Goal: Transaction & Acquisition: Obtain resource

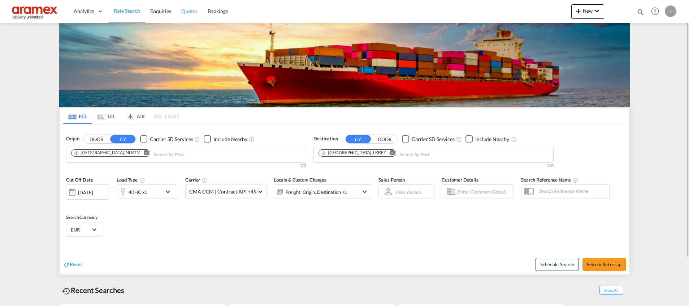
click at [189, 11] on span "Quotes" at bounding box center [189, 11] width 16 height 6
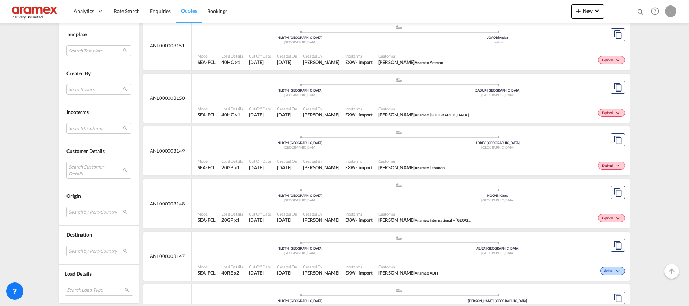
scroll to position [3828, 0]
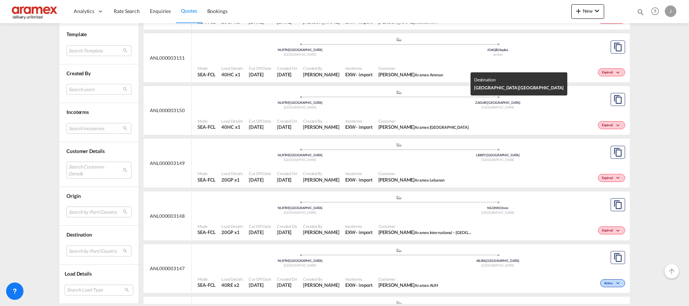
click at [532, 109] on div "[GEOGRAPHIC_DATA]" at bounding box center [498, 107] width 198 height 5
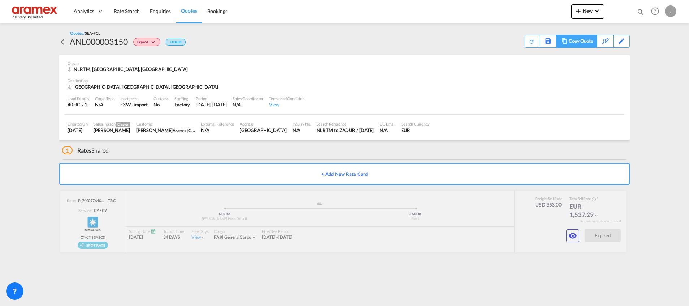
click at [581, 40] on div "Copy Quote" at bounding box center [581, 41] width 25 height 12
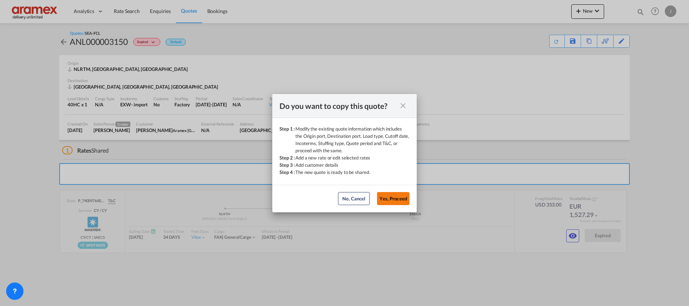
click at [394, 199] on button "Yes, Proceed" at bounding box center [393, 198] width 33 height 13
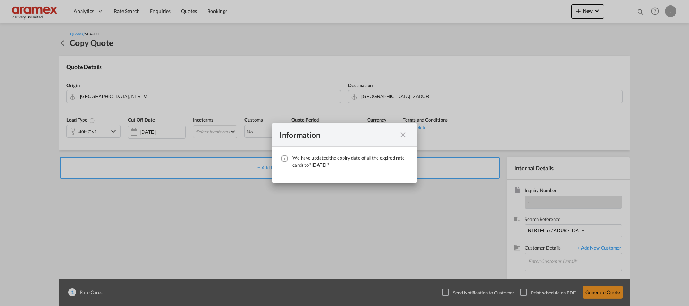
click at [406, 134] on md-icon "icon-close fg-AAA8AD cursor" at bounding box center [403, 134] width 9 height 9
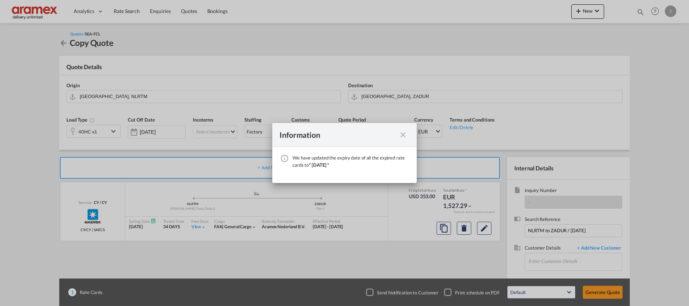
click at [400, 134] on md-icon "icon-close fg-AAA8AD cursor" at bounding box center [403, 134] width 9 height 9
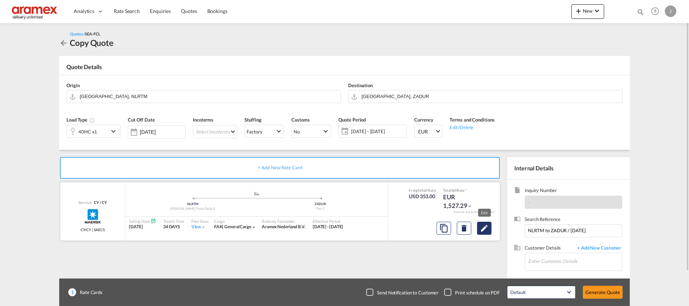
click at [488, 229] on md-icon "Edit" at bounding box center [484, 228] width 9 height 9
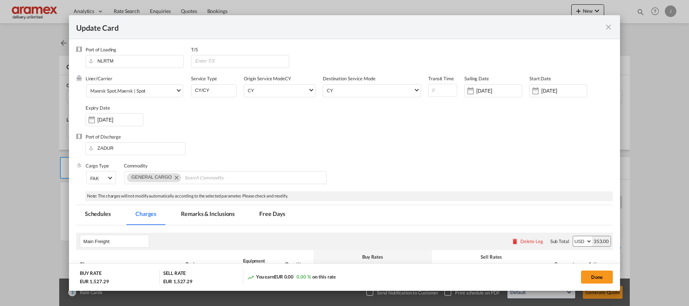
select select "per equipment"
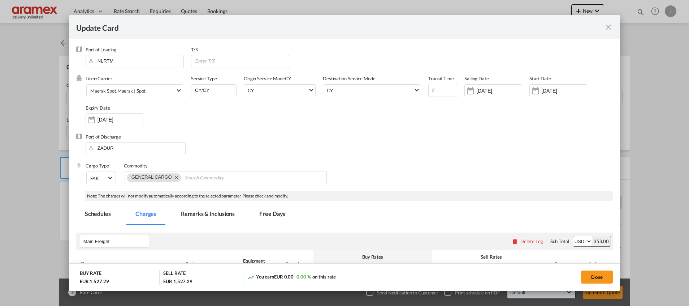
select select "per equipment"
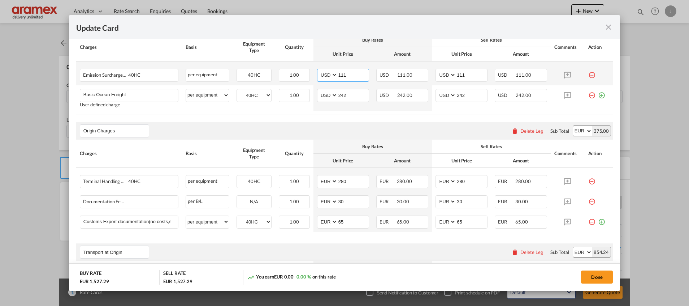
click at [342, 74] on input "111" at bounding box center [353, 74] width 31 height 11
paste input "277"
type input "277"
click at [298, 124] on div "Origin Charges Please enter leg name Leg Name Already Exists Delete Leg Sub Tot…" at bounding box center [344, 130] width 537 height 17
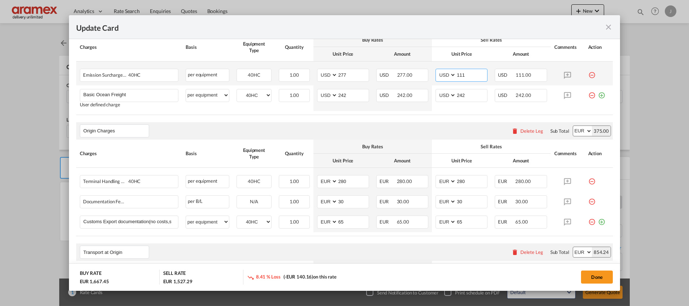
click at [456, 75] on input "111" at bounding box center [471, 74] width 31 height 11
paste input "277"
type input "277"
click at [394, 132] on div "Origin Charges Please enter leg name Leg Name Already Exists Delete Leg Sub Tot…" at bounding box center [344, 130] width 537 height 17
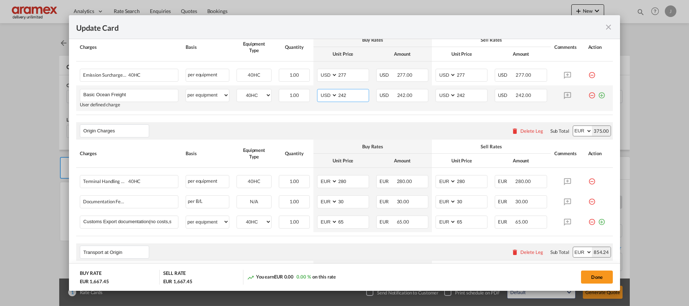
click at [341, 95] on input "242" at bounding box center [353, 94] width 31 height 11
paste input "77"
type input "277"
click at [460, 94] on input "242" at bounding box center [471, 94] width 31 height 11
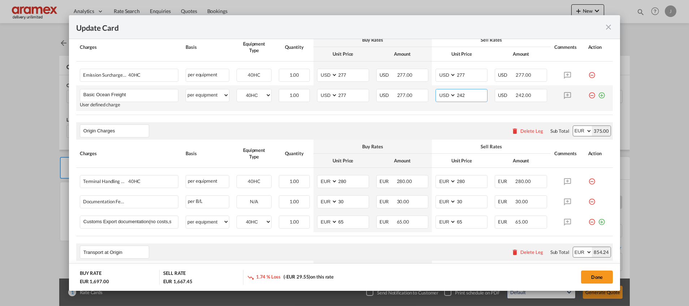
click at [460, 94] on input "242" at bounding box center [471, 94] width 31 height 11
paste input "77"
type input "277"
click at [395, 130] on div "Origin Charges Please enter leg name Leg Name Already Exists Delete Leg Sub Tot…" at bounding box center [344, 130] width 537 height 17
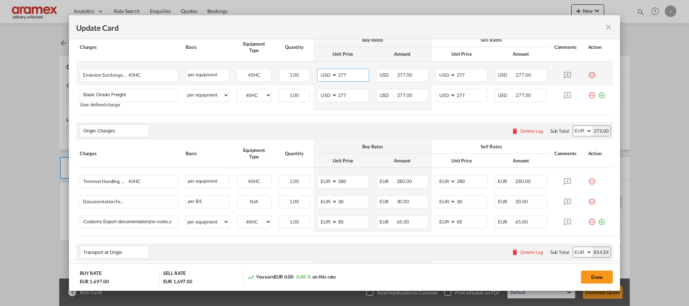
click at [338, 76] on input "277" at bounding box center [353, 74] width 31 height 11
click at [344, 74] on input "277" at bounding box center [353, 74] width 31 height 11
type input "111"
click at [457, 73] on input "277" at bounding box center [471, 74] width 31 height 11
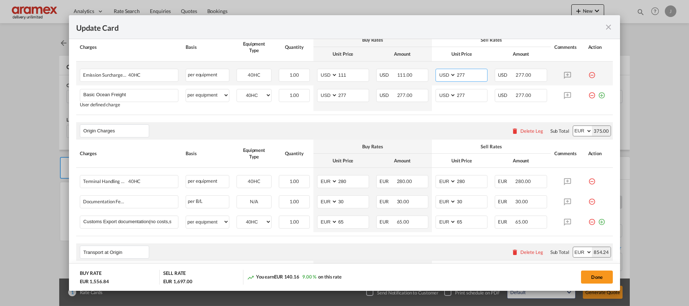
click at [457, 73] on input "277" at bounding box center [471, 74] width 31 height 11
type input "111"
click at [397, 125] on div "Origin Charges Please enter leg name Leg Name Already Exists Delete Leg Sub Tot…" at bounding box center [344, 130] width 537 height 17
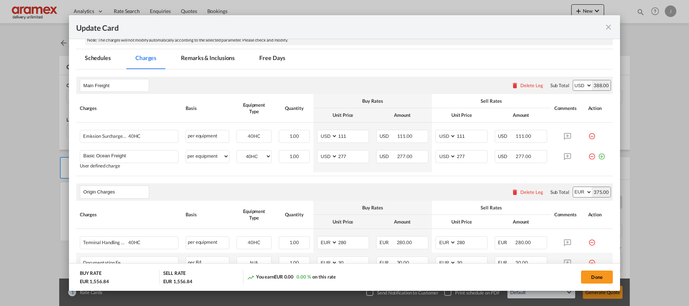
scroll to position [90, 0]
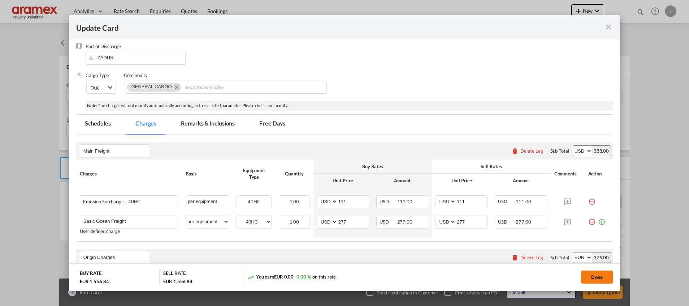
click at [595, 276] on button "Done" at bounding box center [597, 276] width 32 height 13
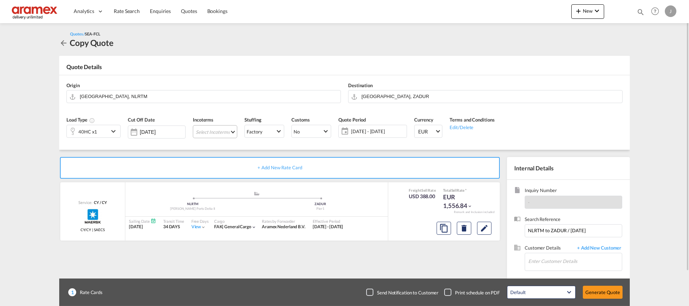
click at [209, 134] on md-select "Select Incoterms CFR - import Cost and Freight CIF - export Cost,Insurance and …" at bounding box center [215, 131] width 44 height 13
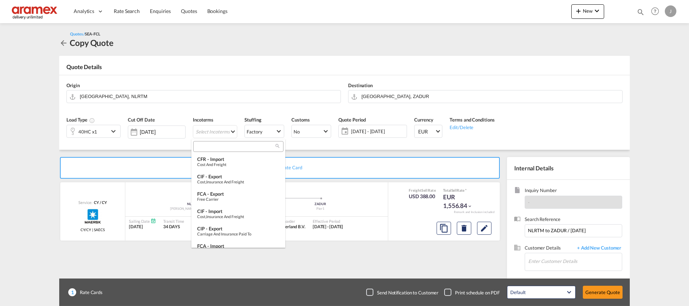
click at [198, 149] on input "search" at bounding box center [235, 146] width 80 height 7
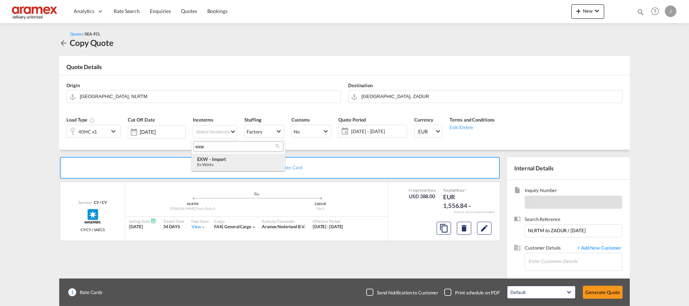
type input "exw"
click at [222, 160] on div "EXW - import" at bounding box center [238, 159] width 82 height 6
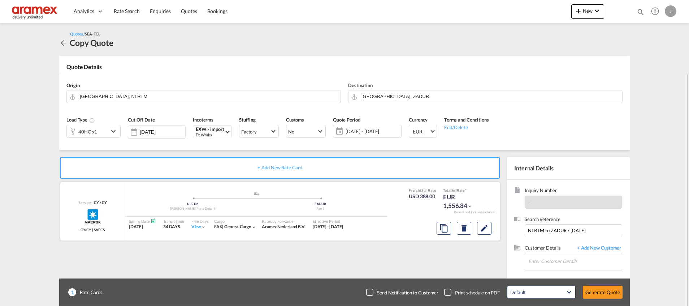
scroll to position [39, 0]
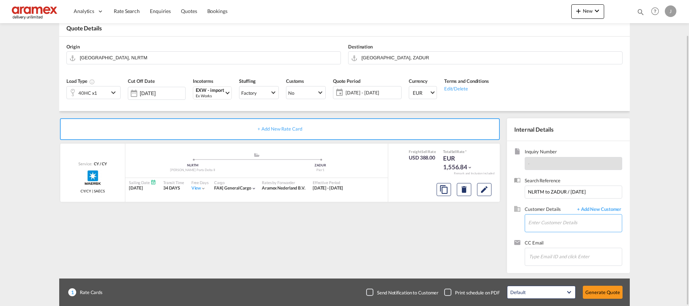
click at [555, 223] on input "Enter Customer Details" at bounding box center [576, 222] width 94 height 16
click at [565, 208] on div "Anandi van der Poll anandi @aramex.com | Aramex South Africa" at bounding box center [575, 205] width 94 height 20
type input "Aramex South Africa, Anandi van der Poll, anandi@aramex.com"
click at [608, 293] on button "Generate Quote" at bounding box center [603, 291] width 40 height 13
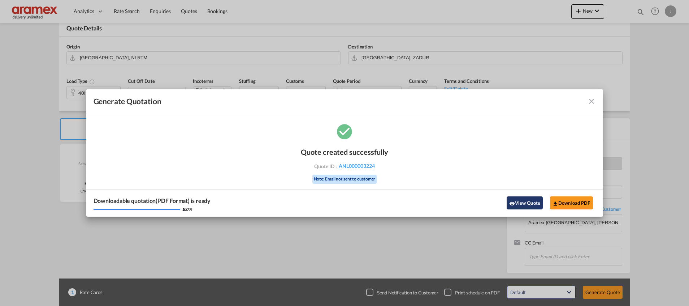
click at [525, 201] on button "View Quote" at bounding box center [525, 202] width 36 height 13
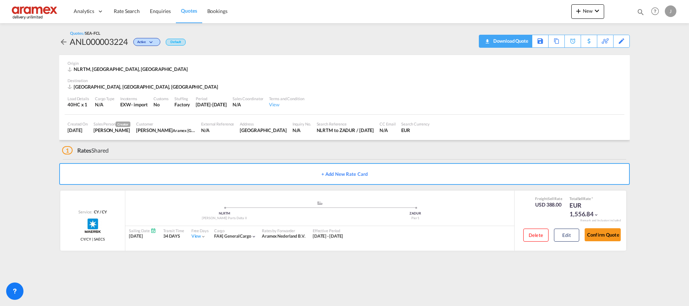
click at [515, 42] on div "Download Quote" at bounding box center [510, 41] width 37 height 12
click at [572, 236] on button "Edit" at bounding box center [566, 234] width 25 height 13
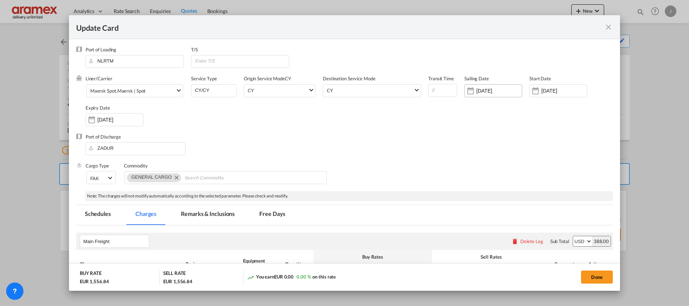
click at [481, 89] on input "09 Oct 2025" at bounding box center [500, 91] width 46 height 6
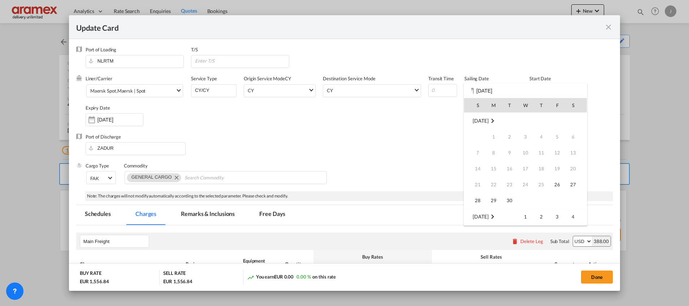
scroll to position [96, 0]
click at [494, 150] on span "13" at bounding box center [494, 152] width 14 height 14
type input "13 Oct 2025"
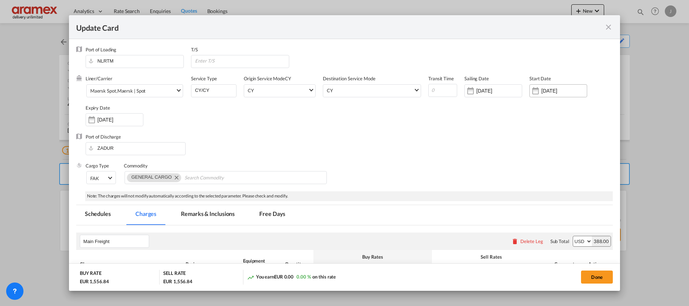
click at [551, 88] on input "[DATE]" at bounding box center [565, 91] width 46 height 6
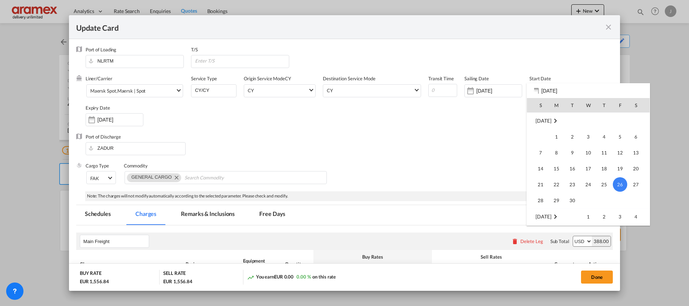
scroll to position [167437, 0]
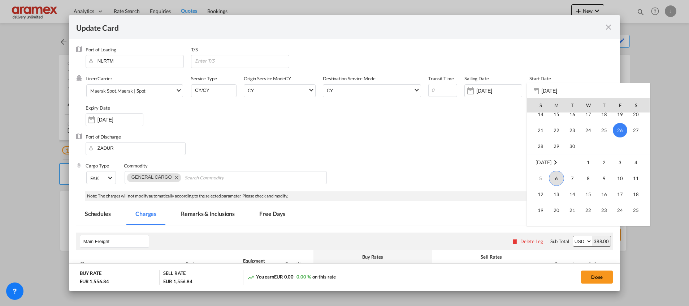
click at [557, 178] on span "6" at bounding box center [556, 178] width 15 height 15
type input "[DATE]"
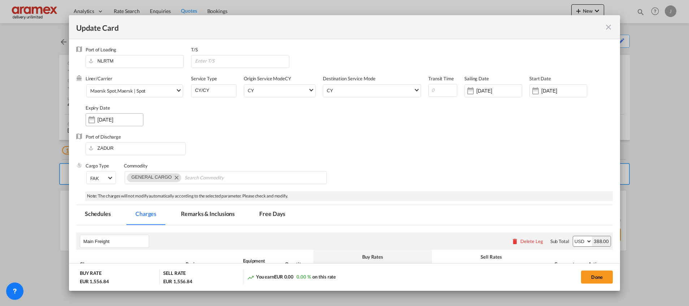
click at [108, 119] on input "05 Nov 2025" at bounding box center [121, 120] width 46 height 6
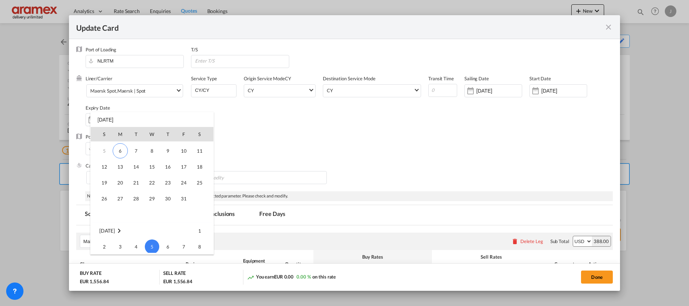
scroll to position [0, 0]
drag, startPoint x: 117, startPoint y: 166, endPoint x: 264, endPoint y: 197, distance: 149.5
click at [118, 165] on span "6" at bounding box center [120, 165] width 15 height 15
type input "[DATE]"
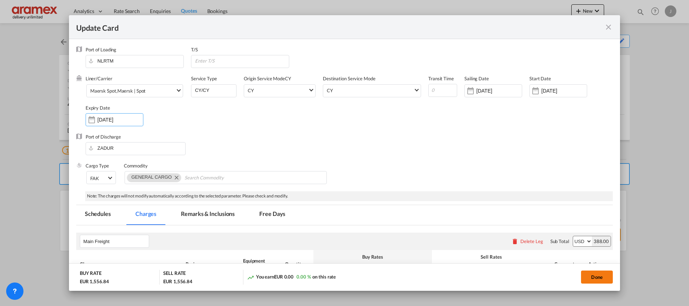
click at [597, 273] on button "Done" at bounding box center [597, 276] width 32 height 13
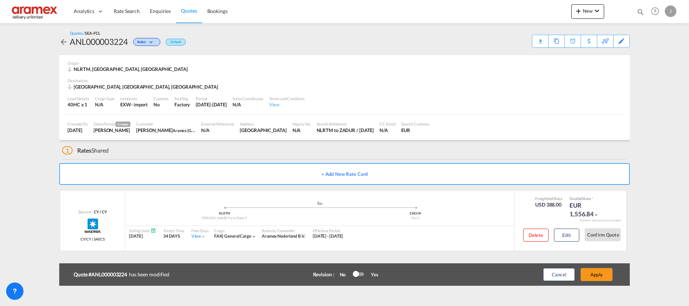
click at [597, 273] on button "Apply" at bounding box center [597, 274] width 32 height 13
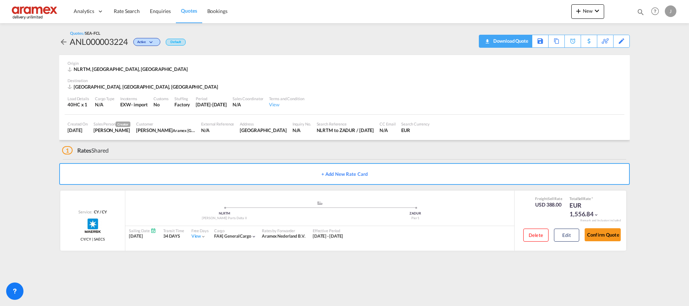
click at [522, 43] on div "Download Quote" at bounding box center [510, 41] width 37 height 12
